Goal: Navigation & Orientation: Find specific page/section

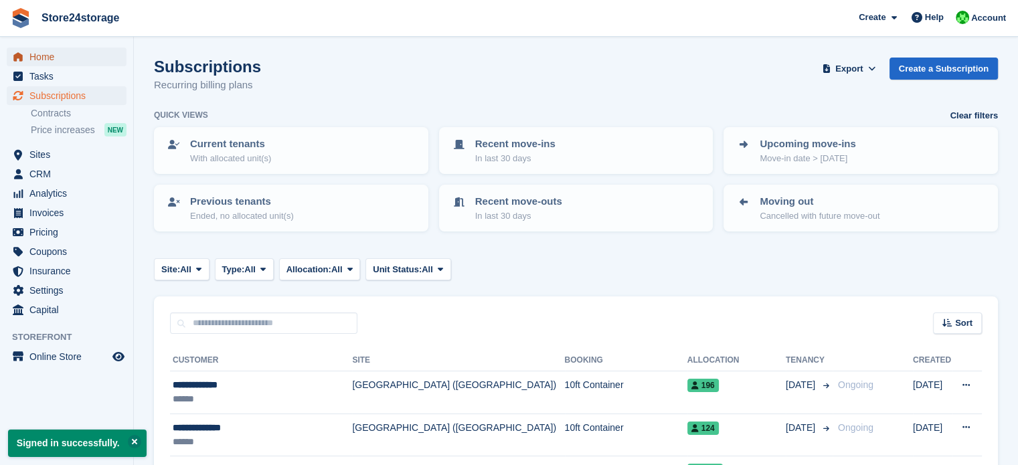
drag, startPoint x: 0, startPoint y: 0, endPoint x: 59, endPoint y: 53, distance: 79.1
click at [59, 53] on span "Home" at bounding box center [69, 57] width 80 height 19
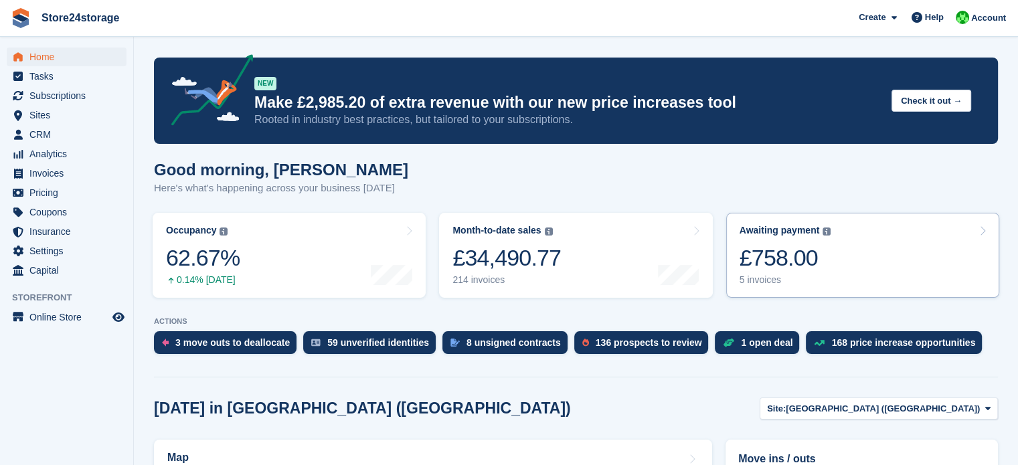
click at [781, 239] on div "Awaiting payment The total outstanding balance on all open invoices. £758.00 5 …" at bounding box center [785, 255] width 92 height 61
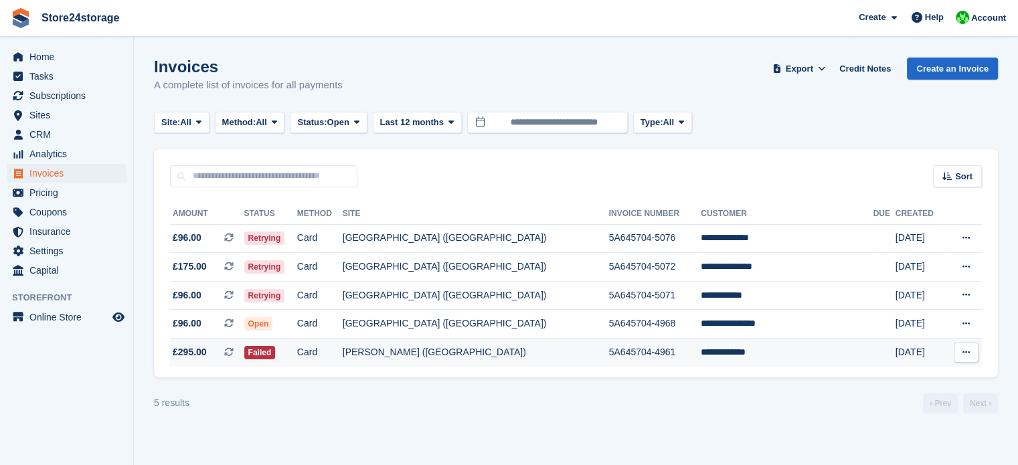
click at [963, 351] on icon at bounding box center [965, 352] width 7 height 9
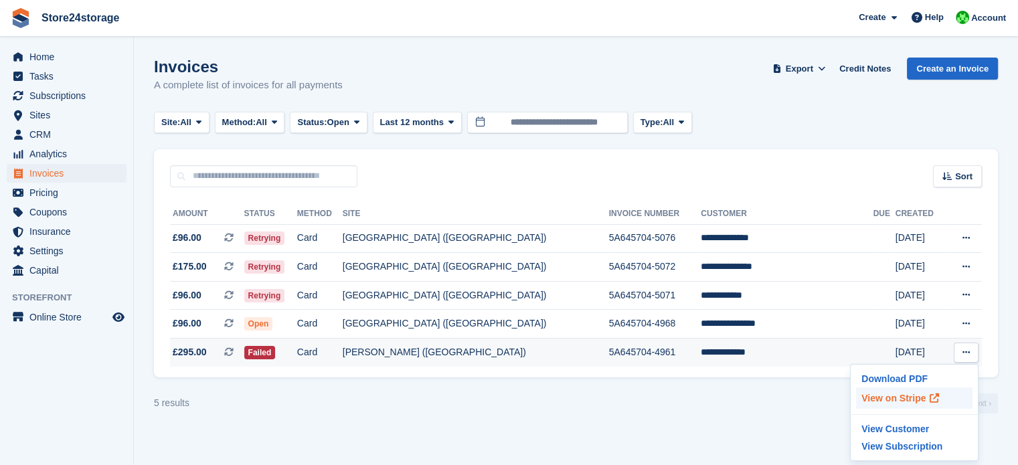
click at [886, 401] on p "View on Stripe" at bounding box center [914, 397] width 116 height 21
click at [54, 115] on span "Sites" at bounding box center [69, 115] width 80 height 19
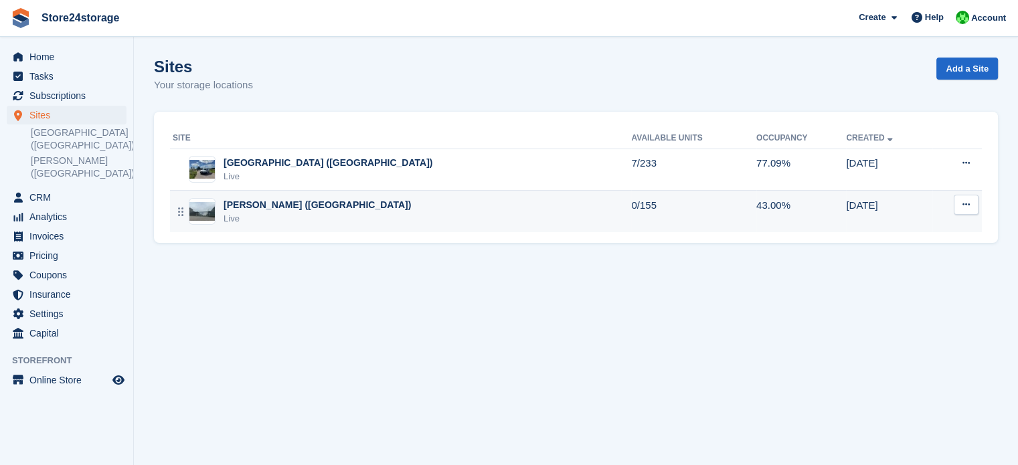
click at [270, 205] on div "[PERSON_NAME] ([GEOGRAPHIC_DATA])" at bounding box center [316, 205] width 187 height 14
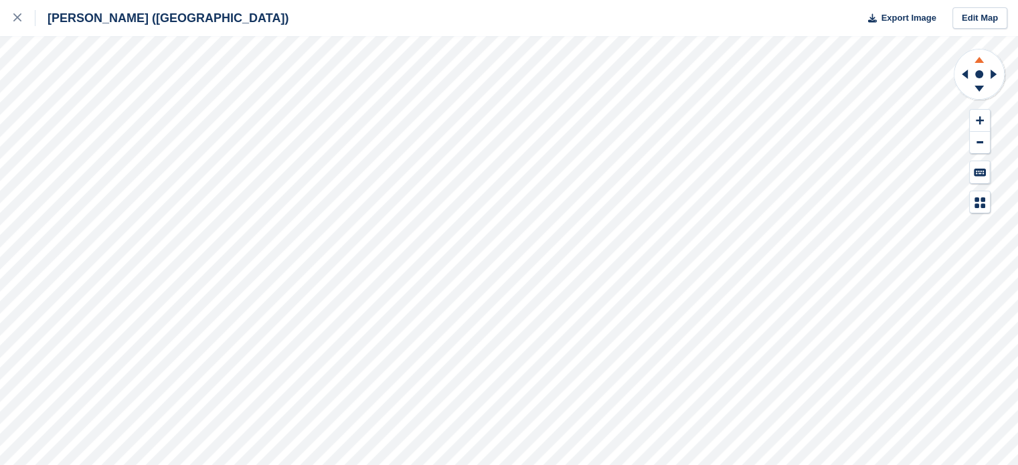
click at [978, 59] on icon at bounding box center [978, 60] width 9 height 6
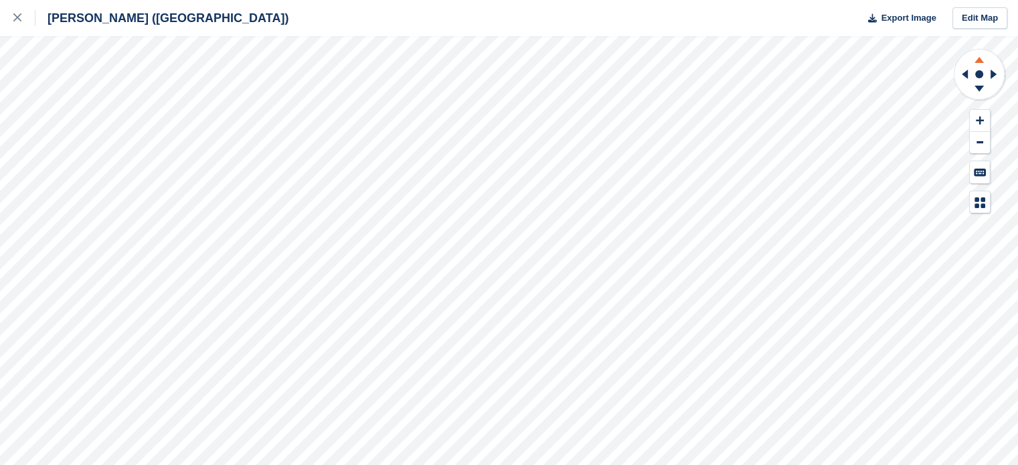
click at [978, 59] on icon at bounding box center [978, 60] width 9 height 6
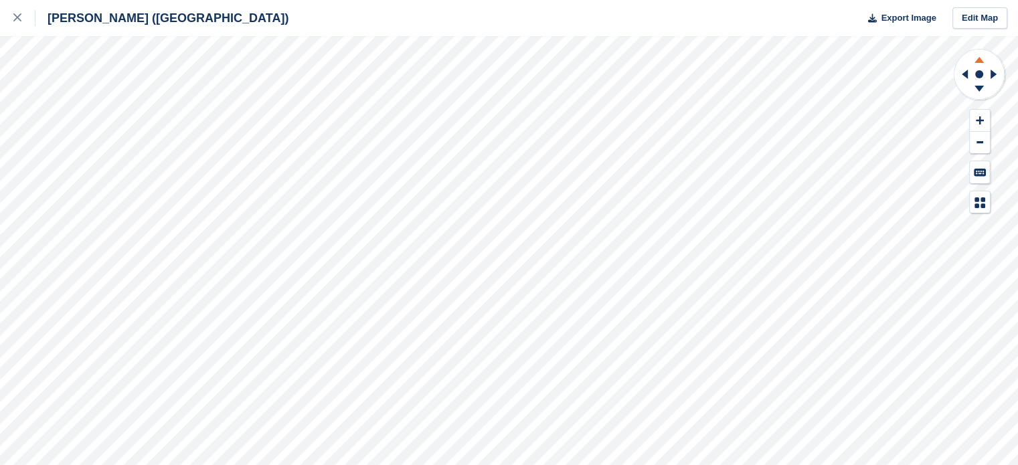
click at [978, 59] on icon at bounding box center [978, 60] width 9 height 6
click at [977, 60] on icon at bounding box center [978, 60] width 9 height 6
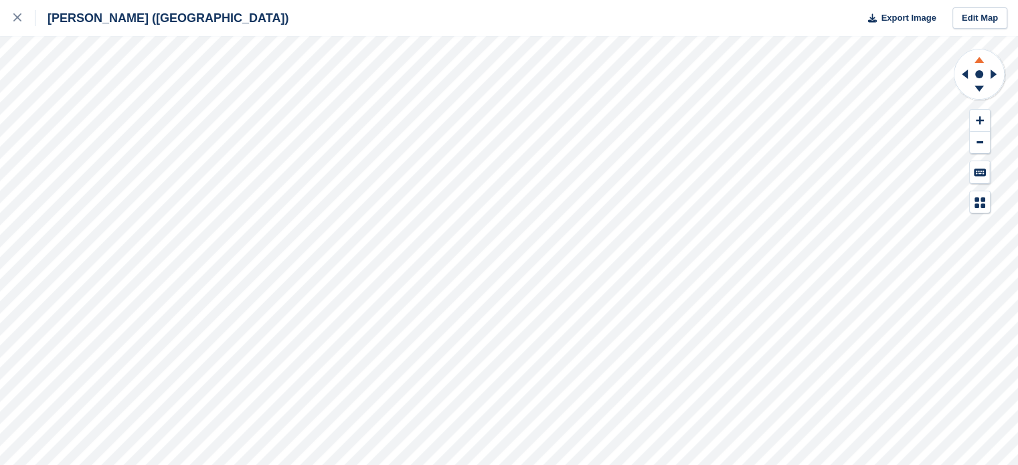
click at [977, 60] on icon at bounding box center [978, 60] width 9 height 6
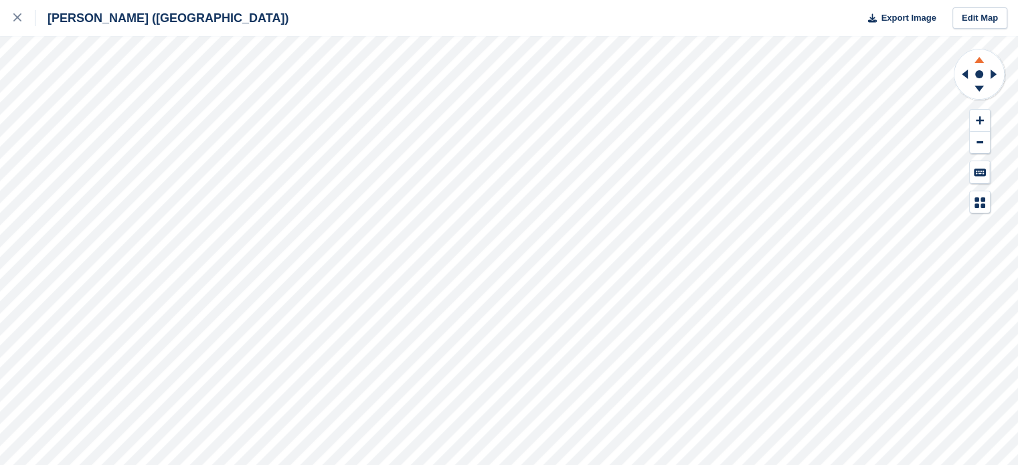
click at [977, 60] on icon at bounding box center [978, 60] width 9 height 6
click at [17, 16] on icon at bounding box center [17, 17] width 8 height 8
